Goal: Find specific page/section: Find specific page/section

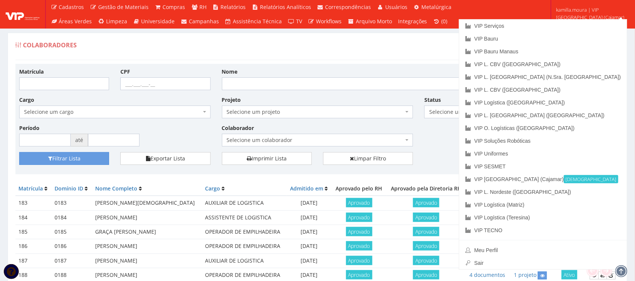
click at [500, 51] on div "Colaboradores Registrar Admissão" at bounding box center [317, 49] width 604 height 23
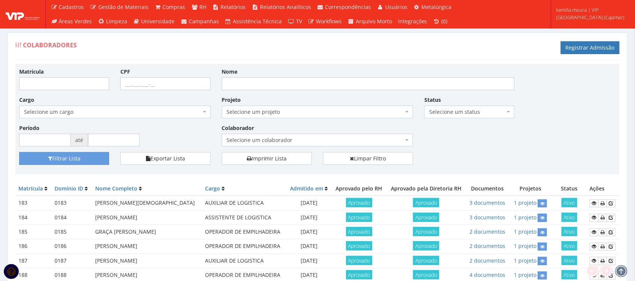
click at [496, 240] on td "2 documentos" at bounding box center [487, 232] width 43 height 14
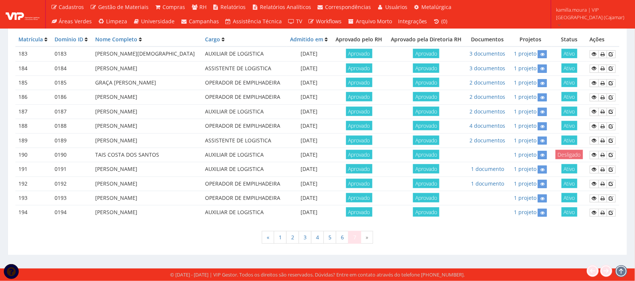
scroll to position [249, 0]
click at [345, 241] on link "6" at bounding box center [342, 237] width 13 height 13
